Goal: Task Accomplishment & Management: Use online tool/utility

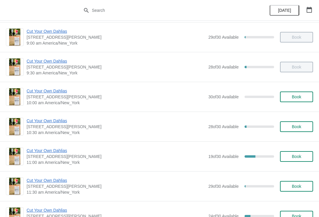
scroll to position [64, 0]
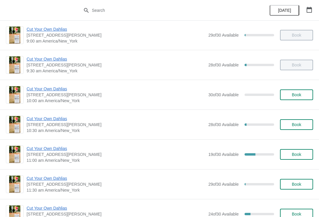
click at [34, 118] on span "Cut Your Own Dahlias" at bounding box center [116, 119] width 179 height 6
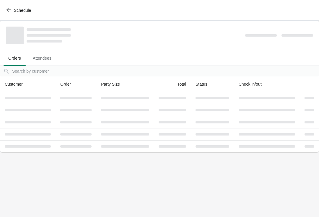
scroll to position [0, 0]
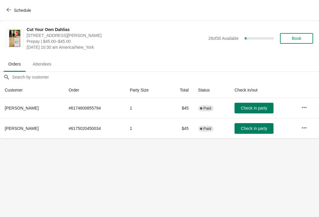
click at [253, 106] on span "Check in party" at bounding box center [254, 108] width 26 height 5
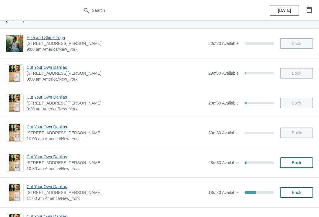
scroll to position [46, 0]
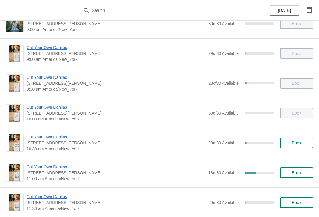
click at [43, 165] on span "Cut Your Own Dahlias" at bounding box center [116, 167] width 179 height 6
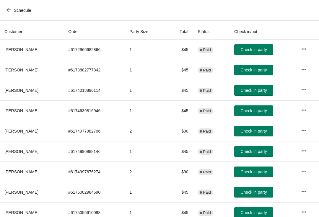
scroll to position [59, 0]
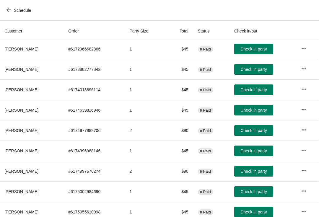
click at [256, 149] on span "Check in party" at bounding box center [253, 150] width 26 height 5
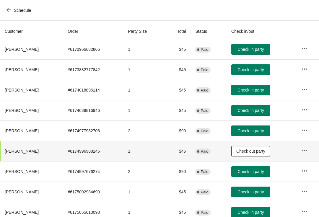
scroll to position [58, 0]
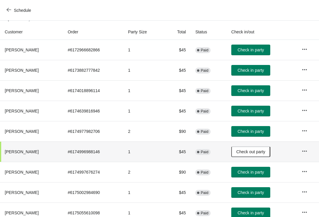
click at [256, 90] on span "Check in party" at bounding box center [250, 90] width 26 height 5
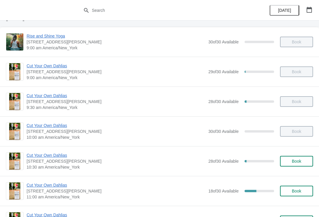
scroll to position [55, 0]
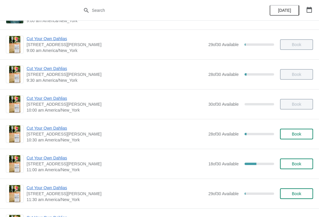
click at [231, 167] on div "18 of 30 Available 40 %" at bounding box center [241, 164] width 66 height 11
click at [203, 164] on div "Cut Your Own Dahlias 4 Jacobs Lane, Norwell, MA, USA 11:00 am America/New_York …" at bounding box center [170, 164] width 286 height 18
click at [57, 158] on span "Cut Your Own Dahlias" at bounding box center [116, 158] width 179 height 6
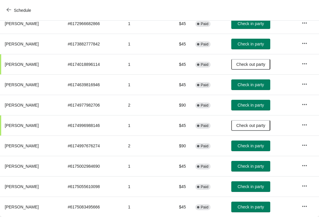
scroll to position [84, 0]
click at [262, 166] on span "Check in party" at bounding box center [250, 166] width 26 height 5
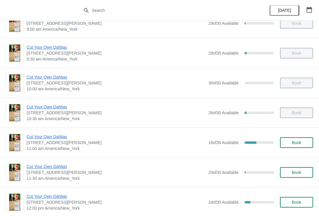
scroll to position [76, 0]
click at [43, 136] on span "Cut Your Own Dahlias" at bounding box center [116, 137] width 179 height 6
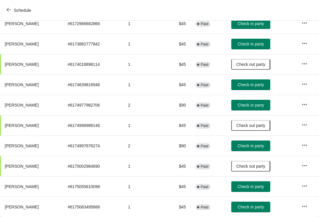
scroll to position [84, 0]
click at [257, 145] on span "Check in party" at bounding box center [250, 145] width 26 height 5
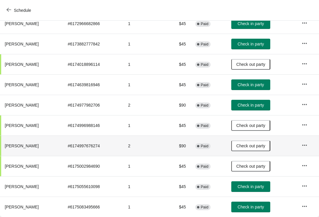
click at [254, 210] on button "Check in party" at bounding box center [250, 207] width 39 height 11
